Goal: Task Accomplishment & Management: Manage account settings

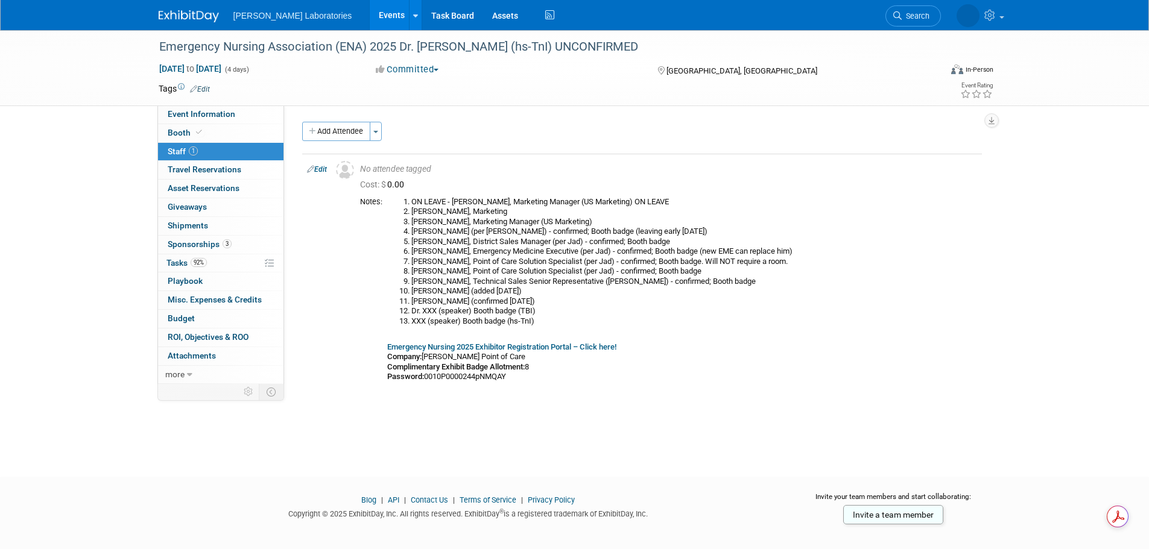
click at [370, 15] on link "Events" at bounding box center [392, 15] width 44 height 30
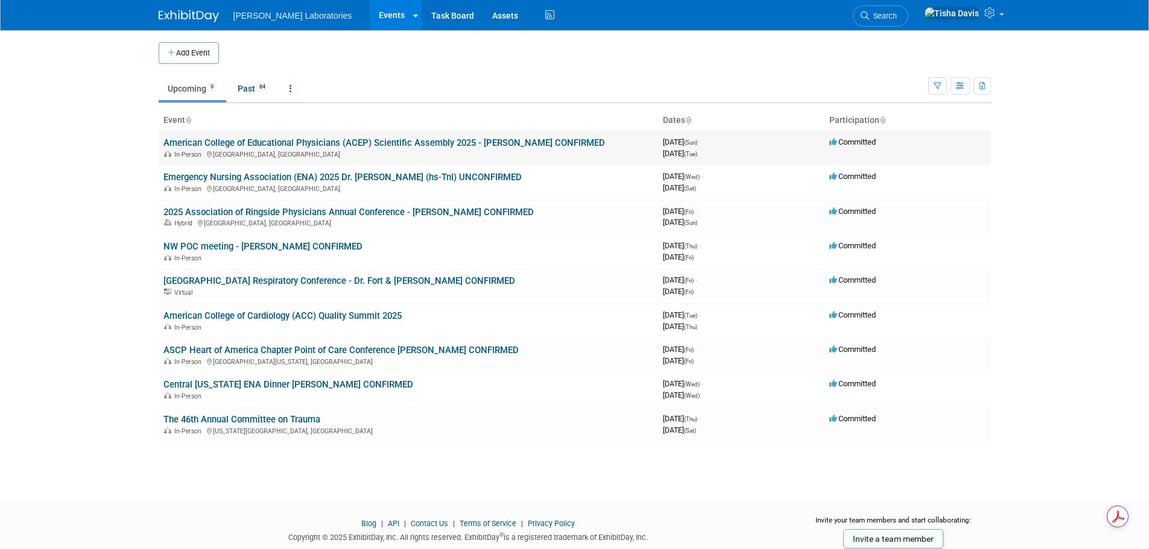
click at [309, 142] on link "American College of Educational Physicians (ACEP) Scientific Assembly 2025 - [P…" at bounding box center [383, 142] width 441 height 11
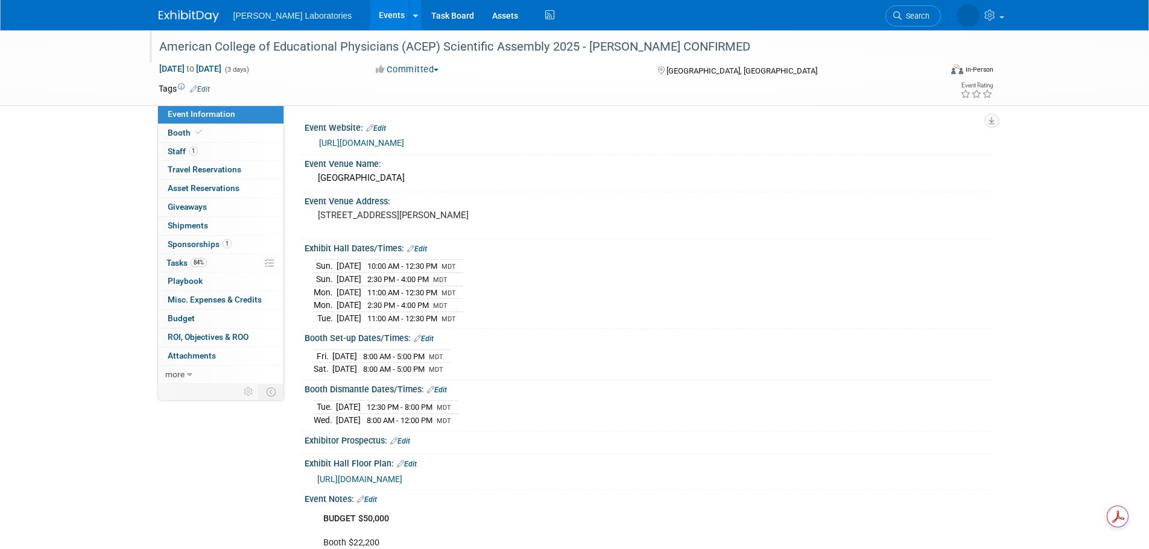
click at [283, 45] on div "American College of Educational Physicians (ACEP) Scientific Assembly 2025 - [P…" at bounding box center [539, 47] width 768 height 22
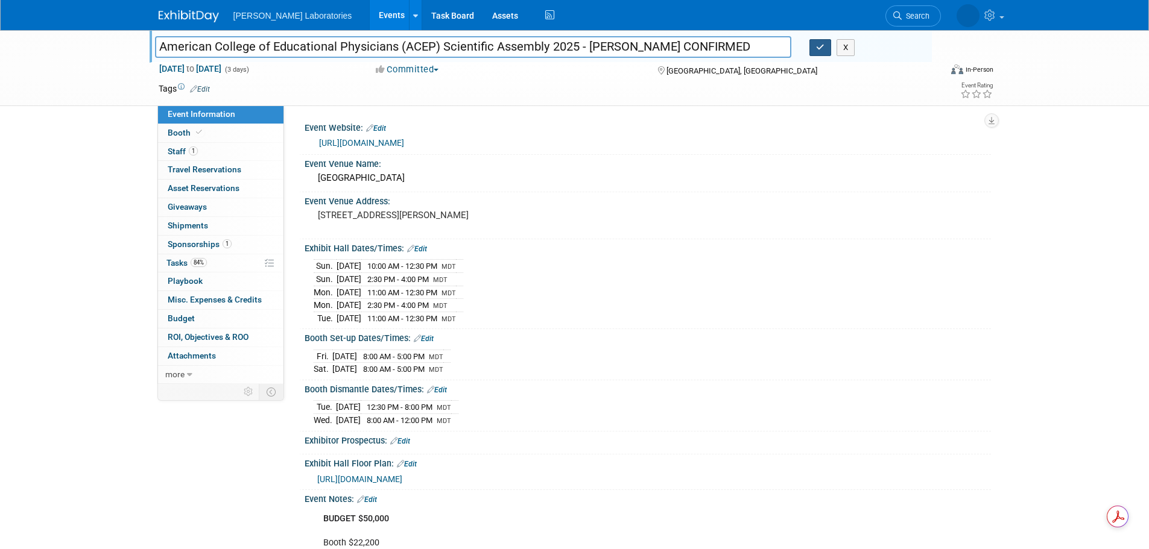
click at [823, 50] on icon "button" at bounding box center [820, 47] width 8 height 8
